Goal: Transaction & Acquisition: Purchase product/service

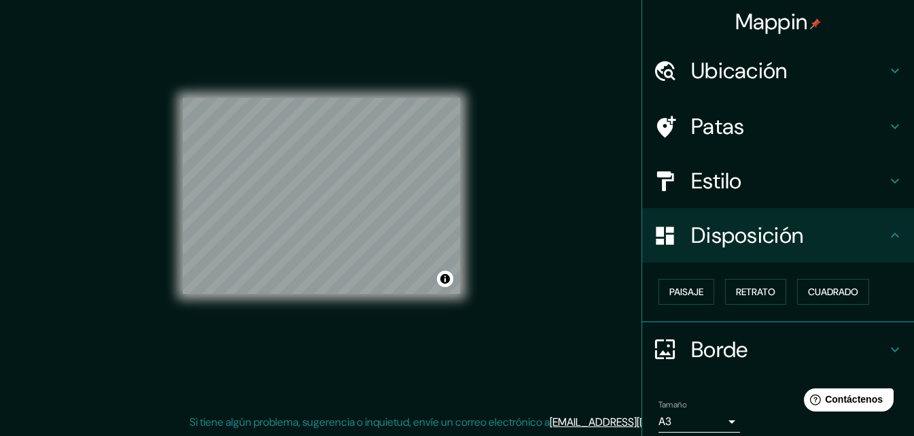
scroll to position [54, 0]
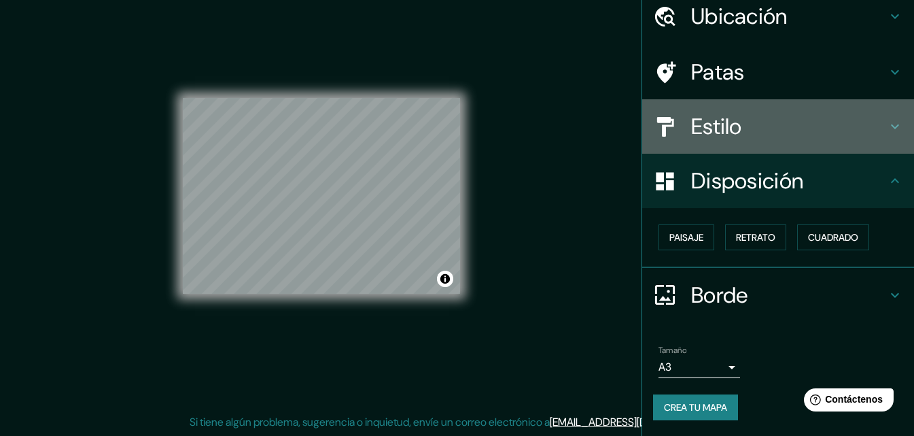
click at [887, 128] on icon at bounding box center [895, 126] width 16 height 16
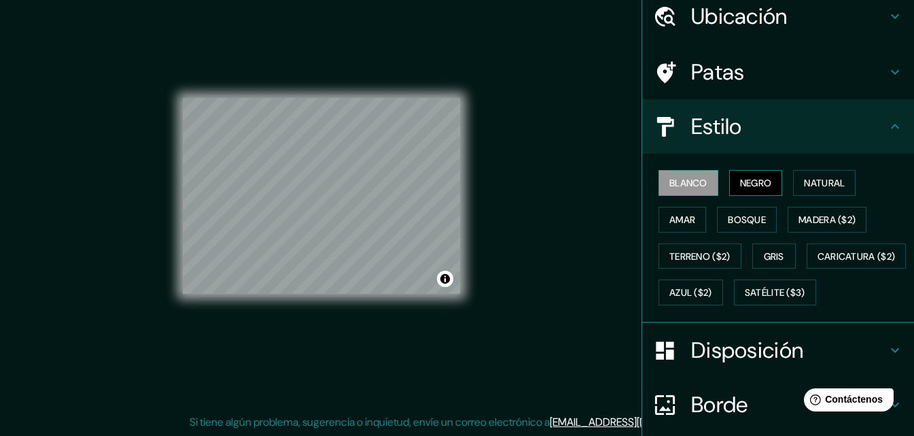
click at [750, 177] on font "Negro" at bounding box center [756, 183] width 32 height 12
click at [813, 185] on font "Natural" at bounding box center [824, 183] width 41 height 12
click at [688, 183] on font "Blanco" at bounding box center [688, 183] width 38 height 12
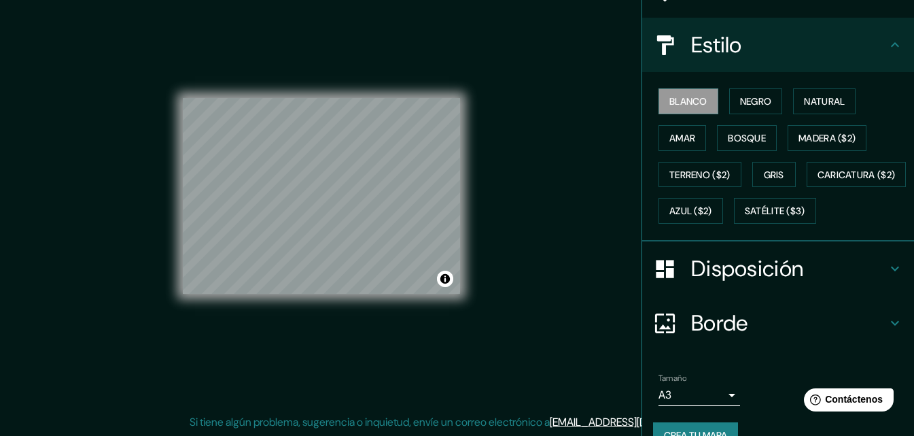
scroll to position [200, 0]
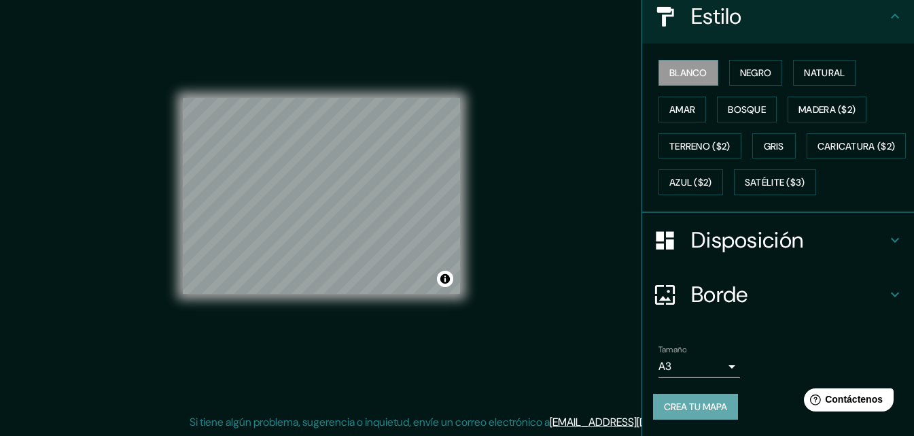
click at [684, 403] on font "Crea tu mapa" at bounding box center [695, 406] width 63 height 12
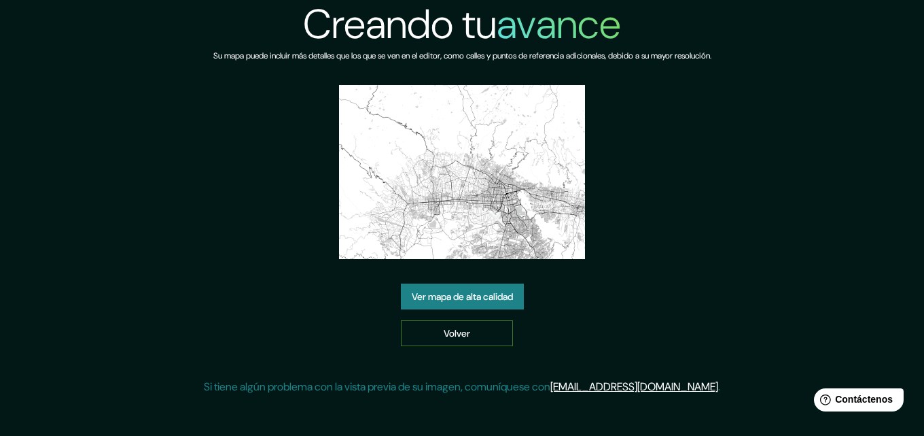
click at [476, 329] on link "Volver" at bounding box center [457, 333] width 112 height 26
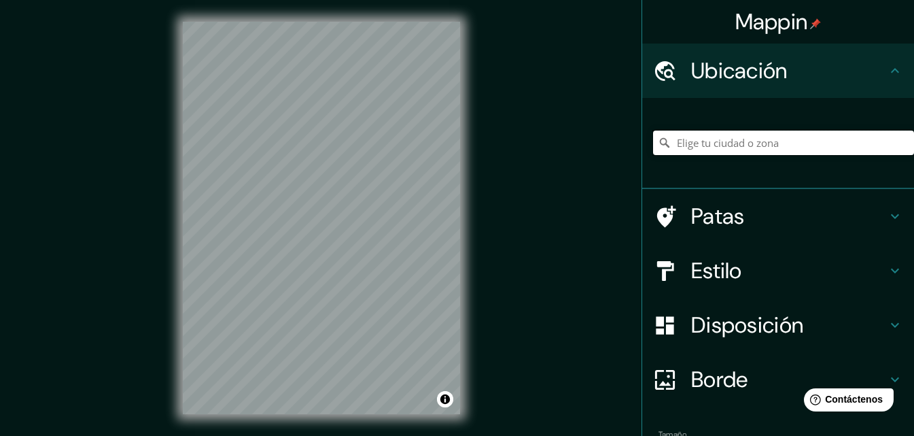
click at [704, 137] on input "Elige tu ciudad o zona" at bounding box center [783, 142] width 261 height 24
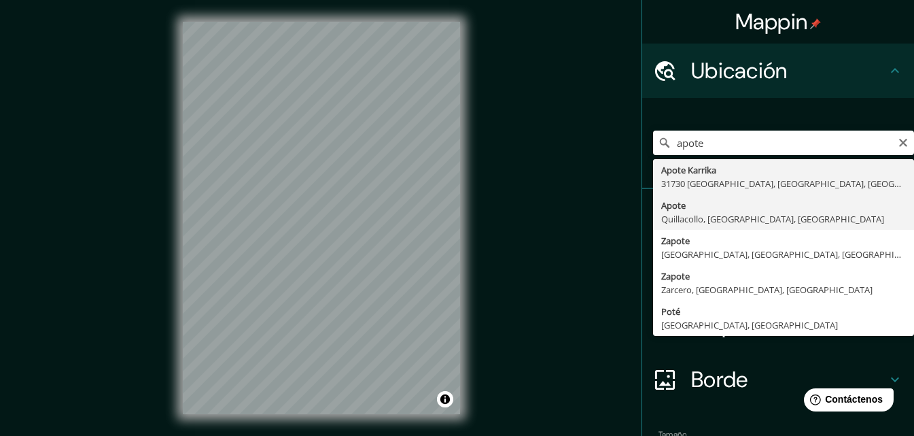
type input "Apote, Quillacollo, [GEOGRAPHIC_DATA], [GEOGRAPHIC_DATA]"
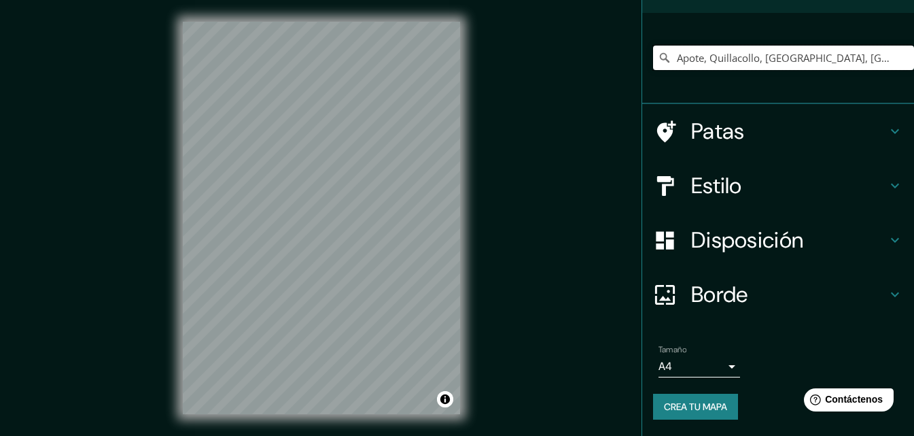
scroll to position [22, 0]
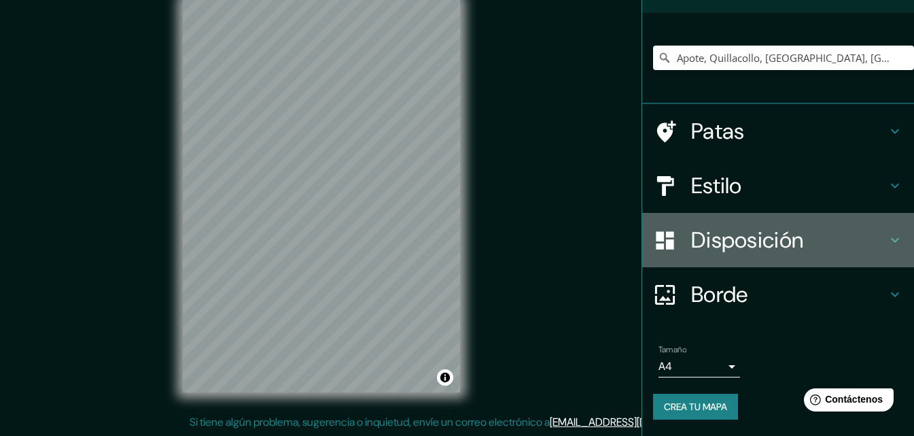
click at [758, 243] on font "Disposición" at bounding box center [747, 240] width 112 height 29
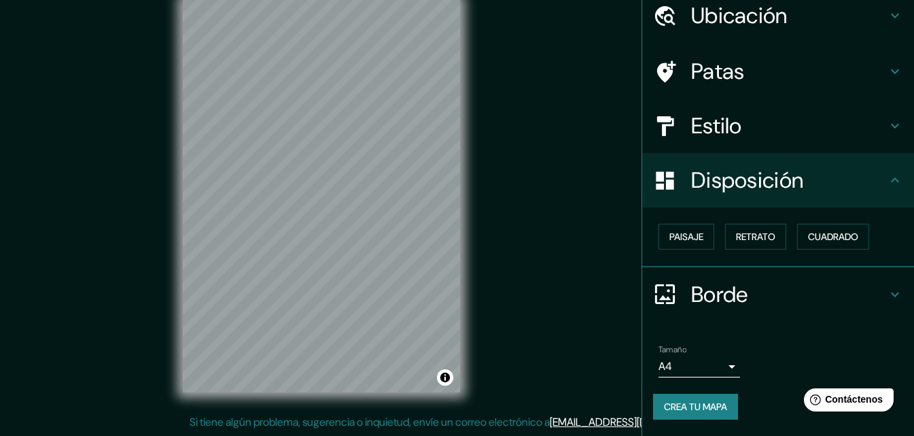
scroll to position [54, 0]
click at [680, 242] on font "Paisaje" at bounding box center [686, 237] width 34 height 12
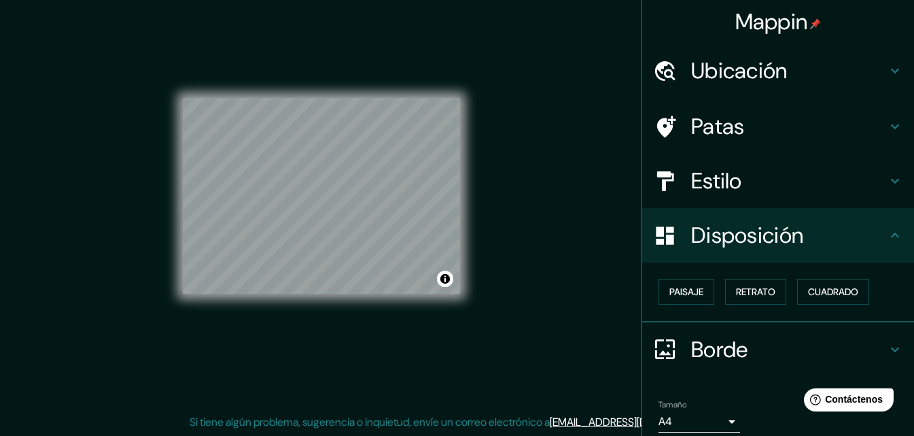
scroll to position [0, 0]
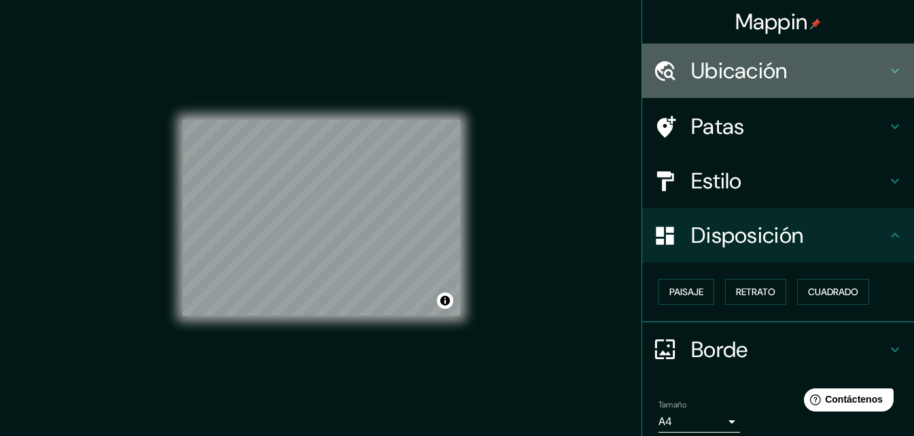
click at [764, 69] on font "Ubicación" at bounding box center [739, 70] width 96 height 29
